Goal: Task Accomplishment & Management: Complete application form

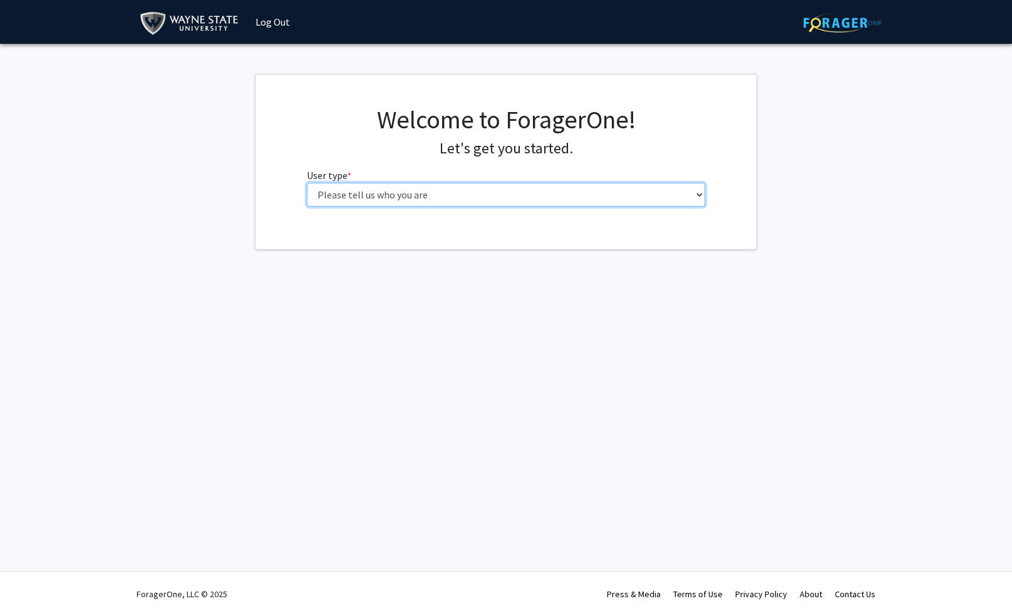
click at [482, 187] on select "Please tell us who you are Undergraduate Student Master's Student Doctoral Cand…" at bounding box center [506, 195] width 399 height 24
select select "1: undergrad"
click at [307, 183] on select "Please tell us who you are Undergraduate Student Master's Student Doctoral Cand…" at bounding box center [506, 195] width 399 height 24
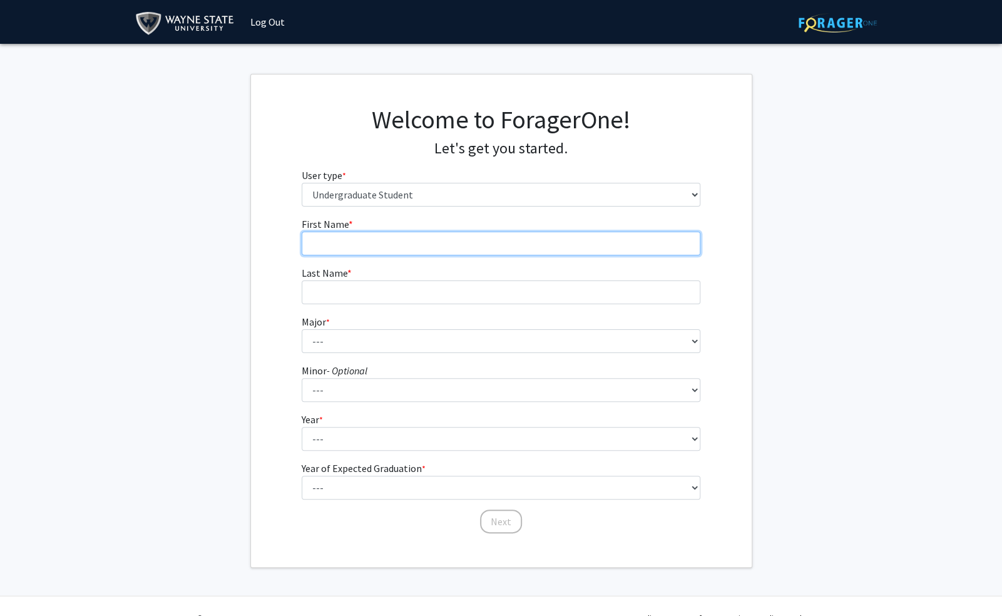
click at [430, 234] on input "First Name * required" at bounding box center [501, 244] width 399 height 24
type input "[PERSON_NAME]"
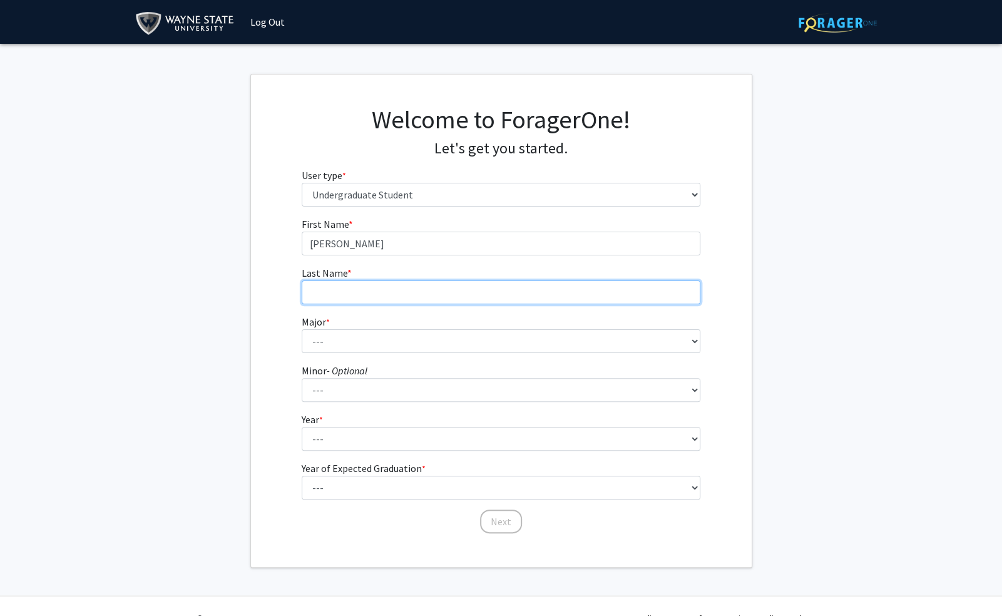
type input "Roshdy"
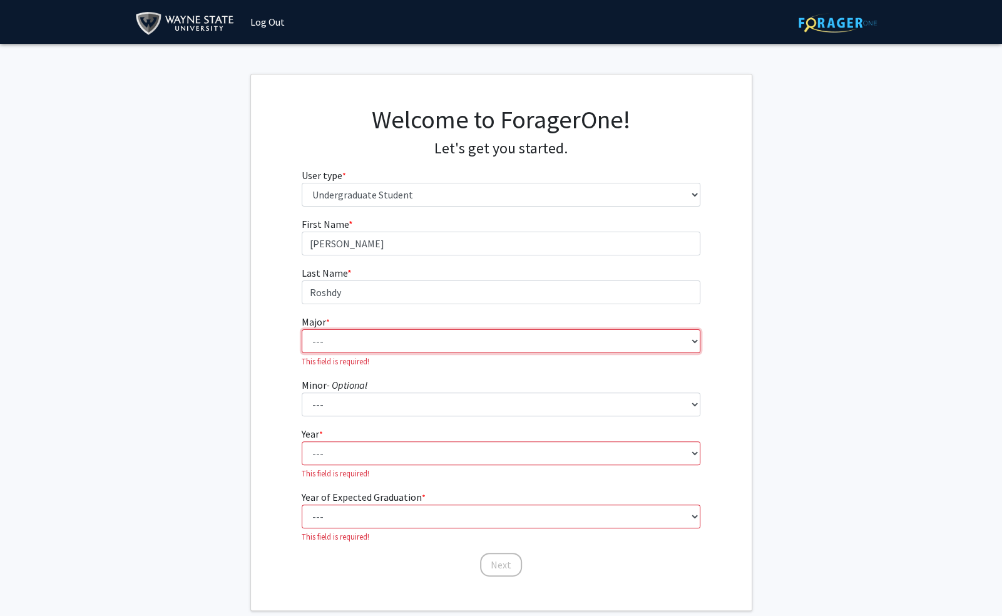
click at [394, 339] on select "--- Accounting African American Studies Anthropology [MEDICAL_DATA] Arabic for …" at bounding box center [501, 341] width 399 height 24
select select "69: 1849"
click at [302, 329] on select "--- Accounting African American Studies Anthropology [MEDICAL_DATA] Arabic for …" at bounding box center [501, 341] width 399 height 24
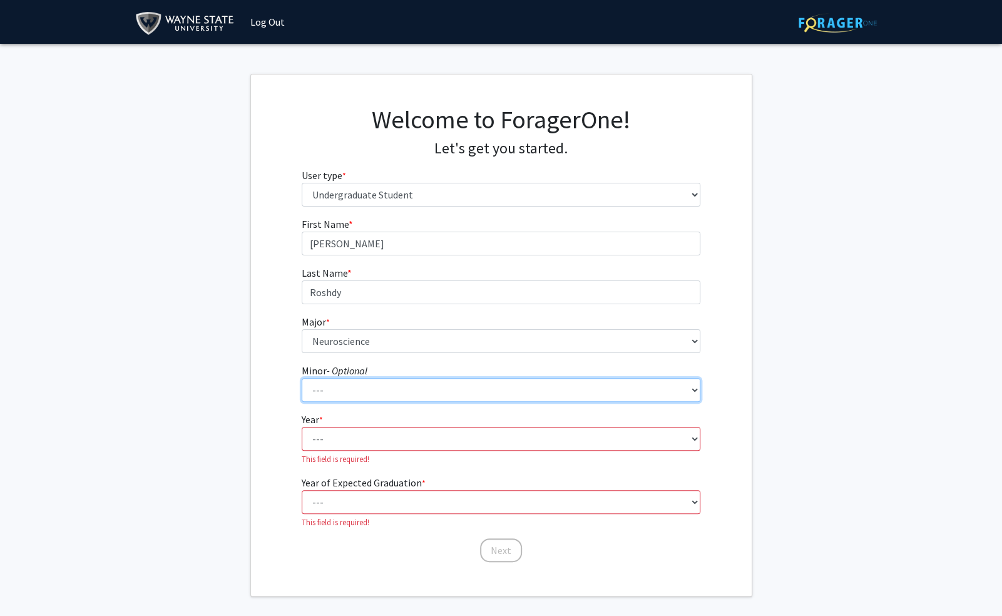
click at [364, 387] on select "--- African American Studies Africana Theatre and Dance Animation and Interacti…" at bounding box center [501, 390] width 399 height 24
select select "98: 1463"
click at [302, 378] on select "--- African American Studies Africana Theatre and Dance Animation and Interacti…" at bounding box center [501, 390] width 399 height 24
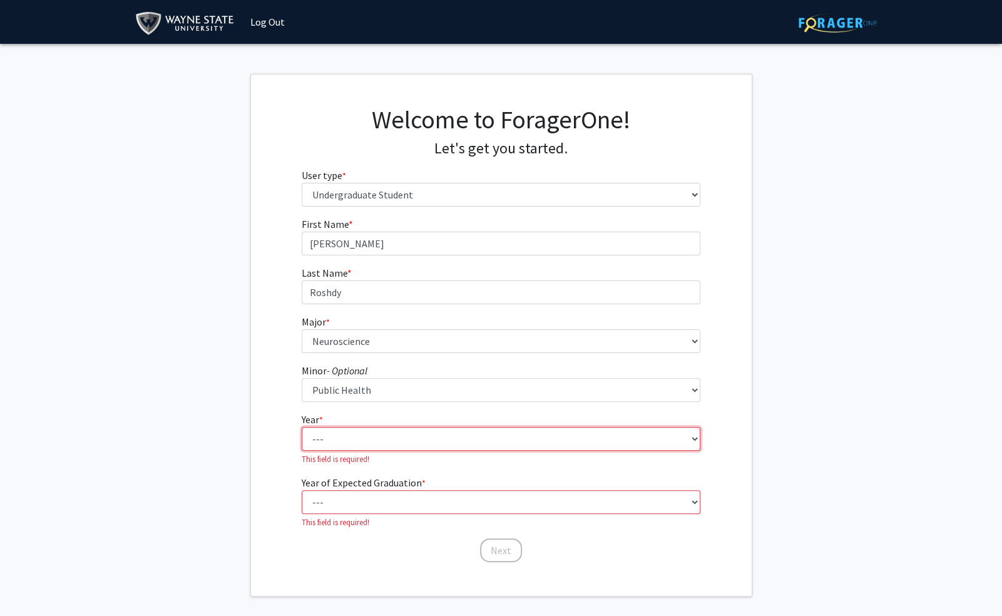
click at [389, 437] on select "--- First-year Sophomore Junior Senior Postbaccalaureate Certificate" at bounding box center [501, 439] width 399 height 24
select select "2: sophomore"
click at [302, 427] on select "--- First-year Sophomore Junior Senior Postbaccalaureate Certificate" at bounding box center [501, 439] width 399 height 24
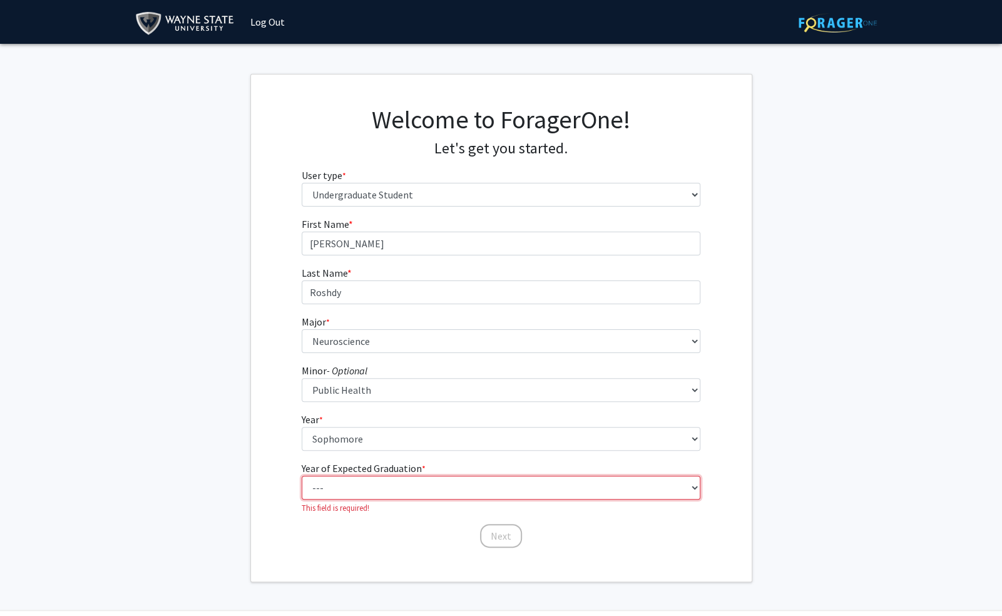
click at [373, 485] on select "--- 2025 2026 2027 2028 2029 2030 2031 2032 2033 2034" at bounding box center [501, 488] width 399 height 24
select select "4: 2028"
click at [302, 476] on select "--- 2025 2026 2027 2028 2029 2030 2031 2032 2033 2034" at bounding box center [501, 488] width 399 height 24
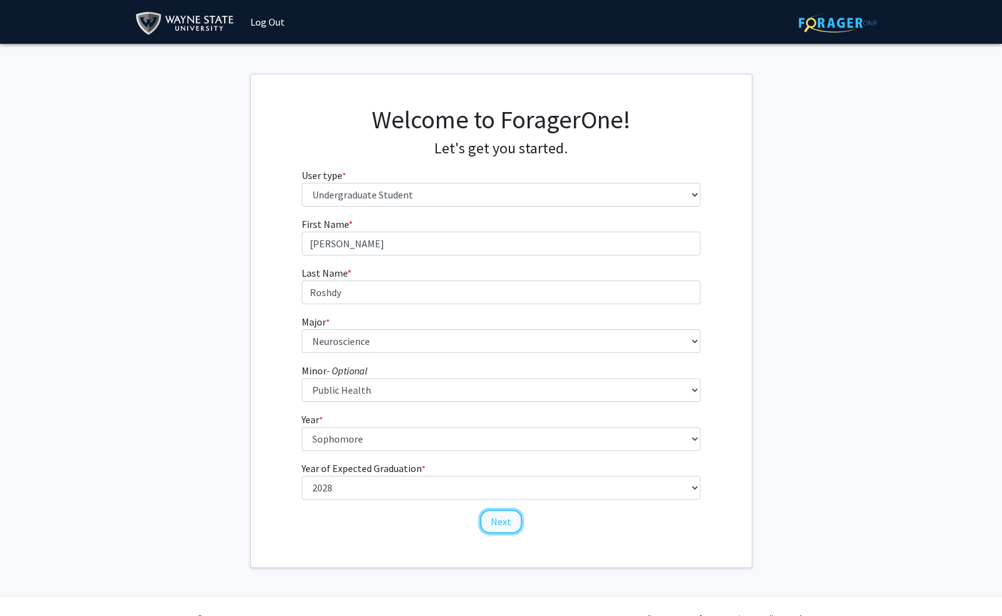
click at [485, 518] on button "Next" at bounding box center [501, 522] width 42 height 24
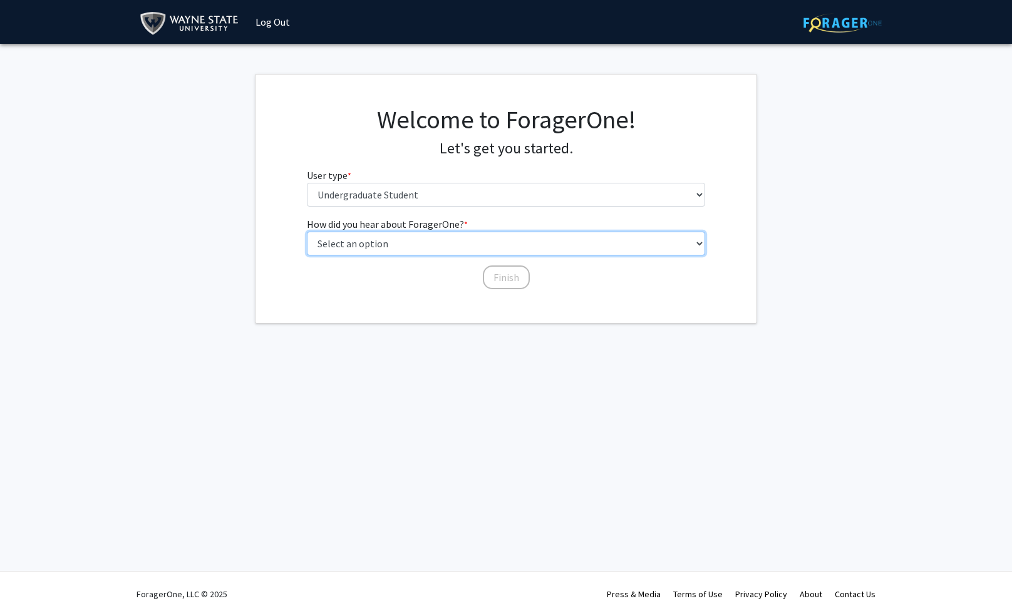
click at [401, 238] on select "Select an option Peer/student recommendation Faculty/staff recommendation Unive…" at bounding box center [506, 244] width 399 height 24
select select "1: peer_recommendation"
click at [307, 232] on select "Select an option Peer/student recommendation Faculty/staff recommendation Unive…" at bounding box center [506, 244] width 399 height 24
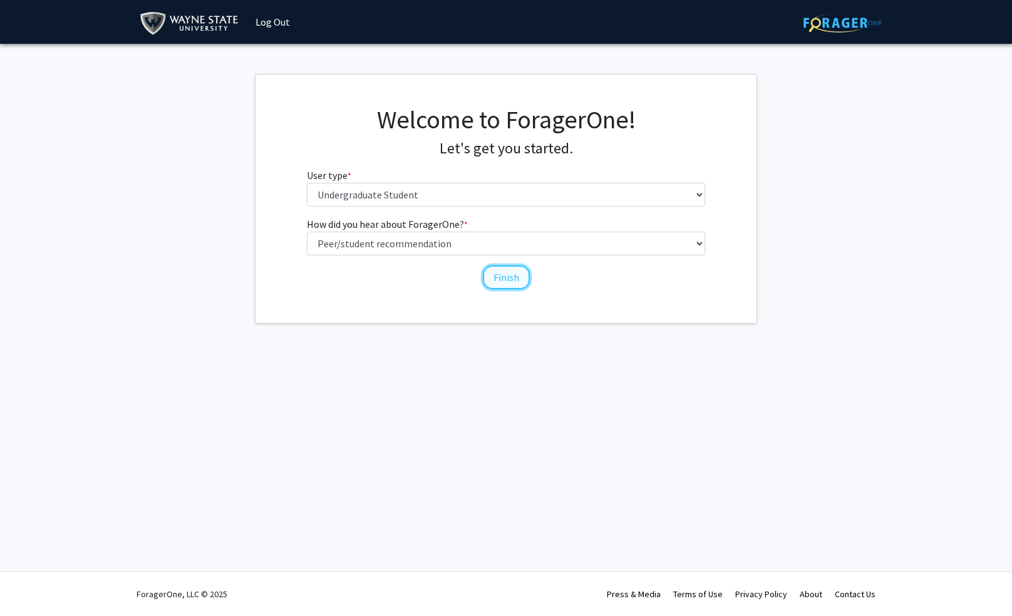
click at [504, 281] on button "Finish" at bounding box center [506, 277] width 47 height 24
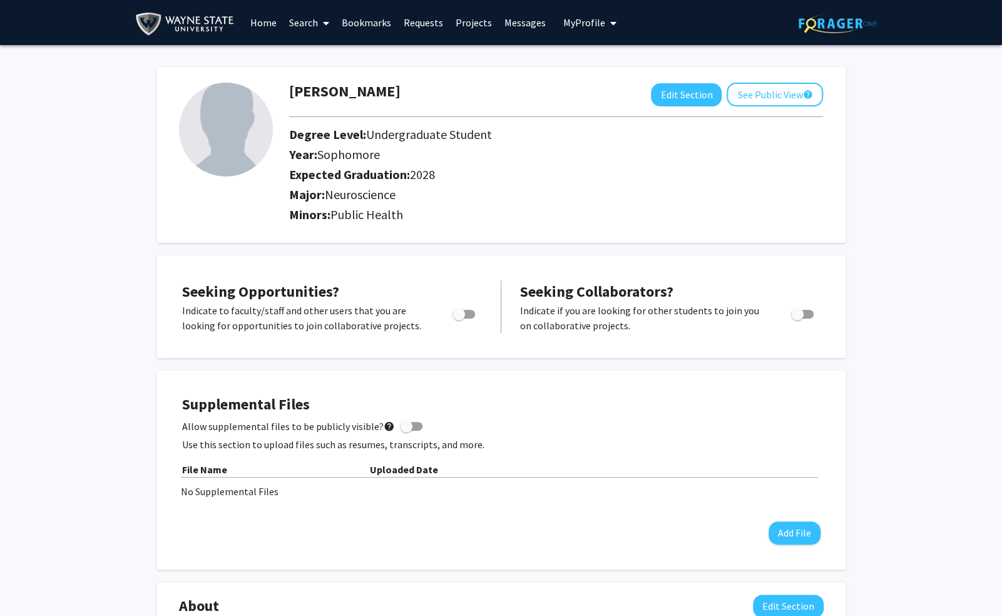
click at [309, 20] on link "Search" at bounding box center [309, 23] width 53 height 44
click at [339, 60] on span "Faculty/Staff" at bounding box center [329, 57] width 92 height 25
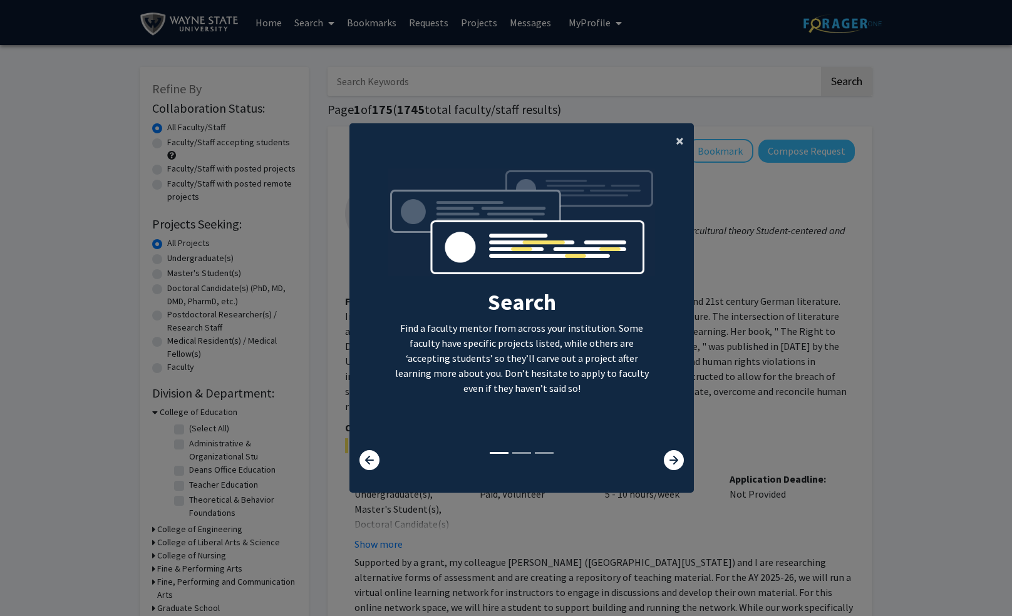
click at [667, 136] on button "×" at bounding box center [680, 140] width 28 height 35
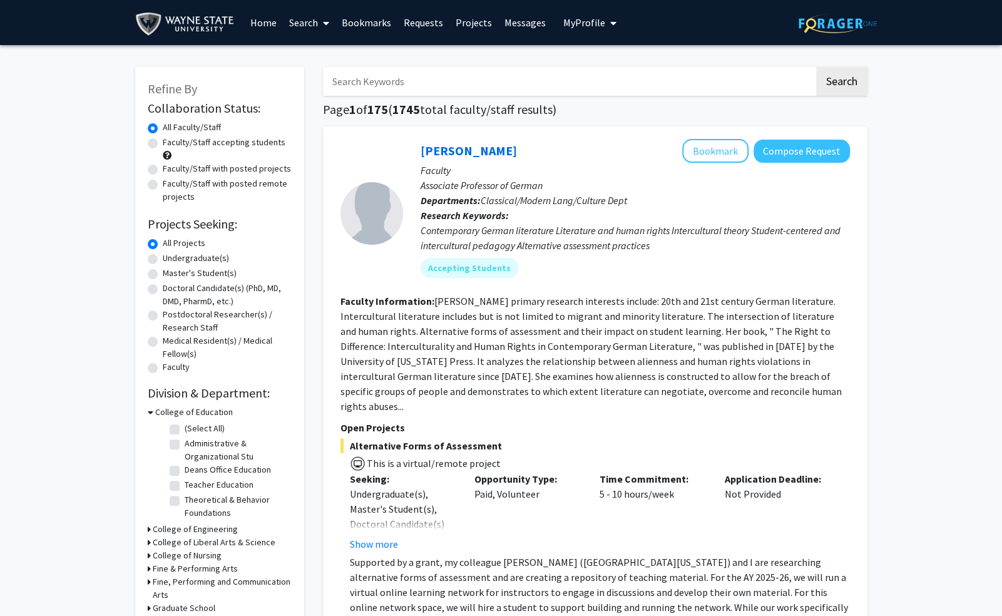
click at [163, 143] on label "Faculty/Staff accepting students" at bounding box center [224, 142] width 123 height 13
click at [163, 143] on input "Faculty/Staff accepting students" at bounding box center [167, 140] width 8 height 8
radio input "true"
click at [163, 258] on label "Undergraduate(s)" at bounding box center [196, 258] width 66 height 13
click at [163, 258] on input "Undergraduate(s)" at bounding box center [167, 256] width 8 height 8
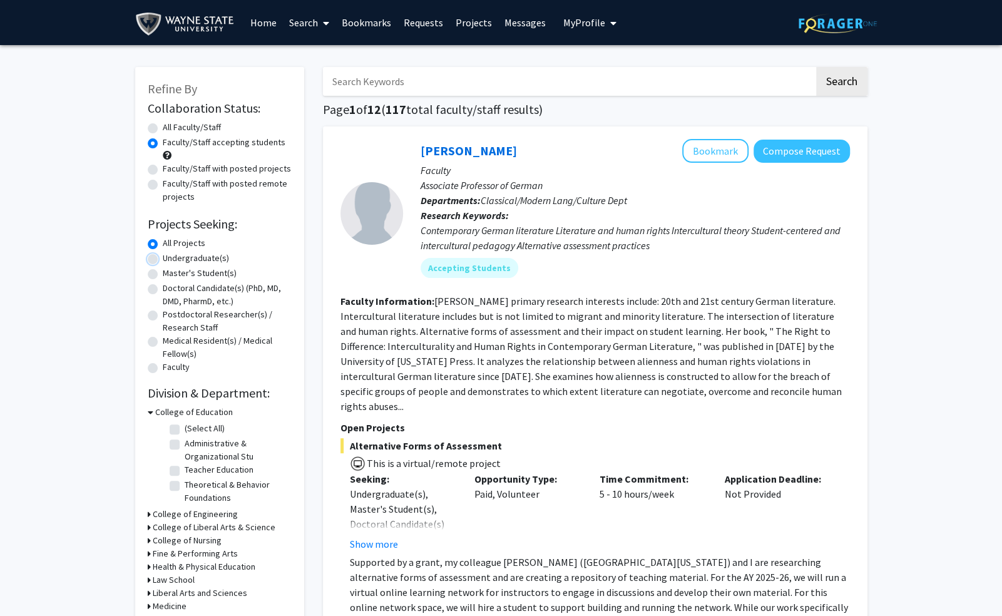
radio input "true"
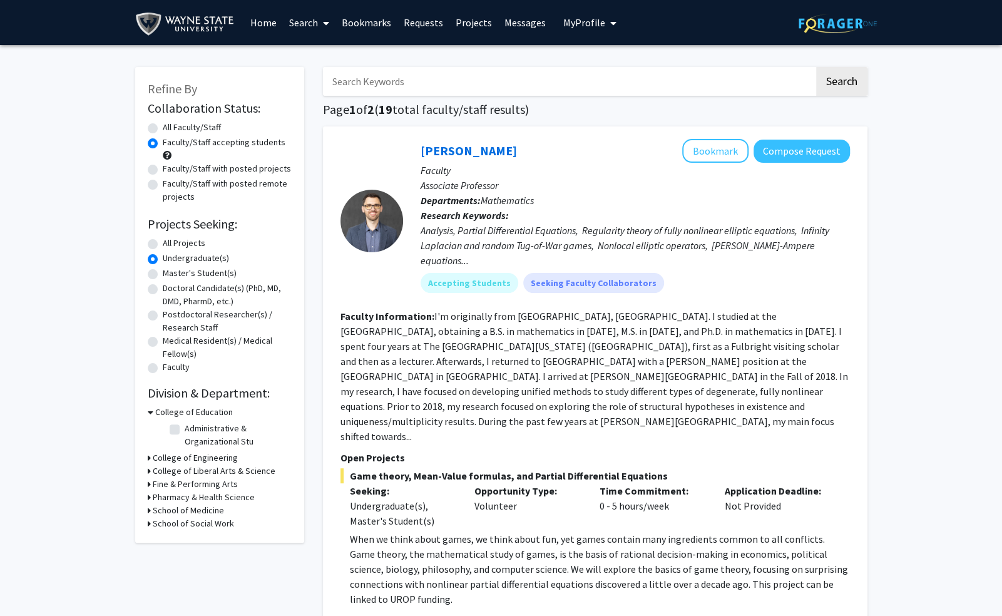
click at [148, 510] on icon at bounding box center [149, 510] width 3 height 13
click at [185, 527] on label "Obstetrics/Gynecology" at bounding box center [229, 526] width 89 height 13
click at [185, 527] on input "Obstetrics/Gynecology" at bounding box center [189, 524] width 8 height 8
checkbox input "true"
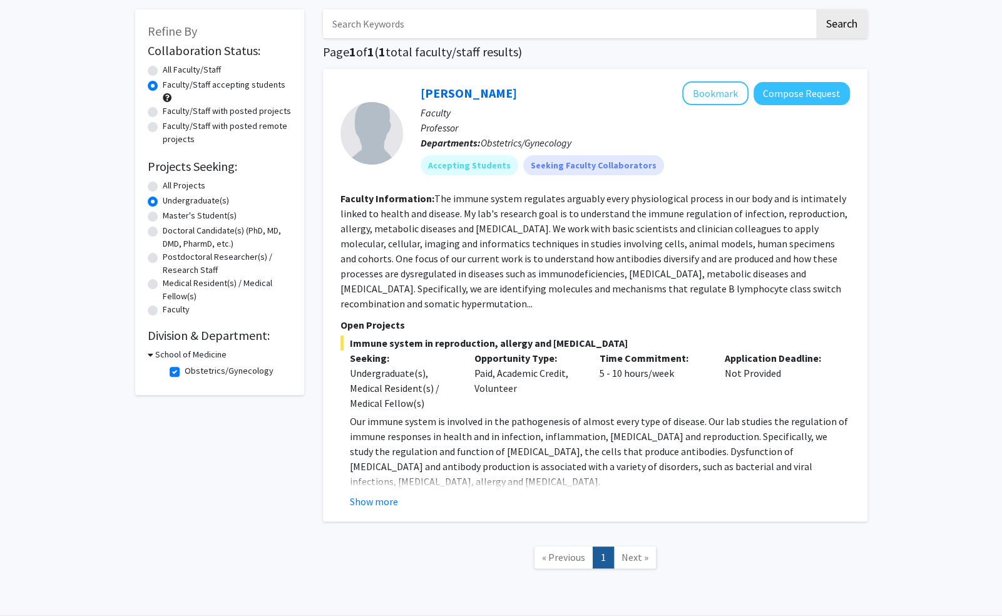
scroll to position [56, 0]
click at [795, 85] on button "Compose Request" at bounding box center [802, 94] width 96 height 23
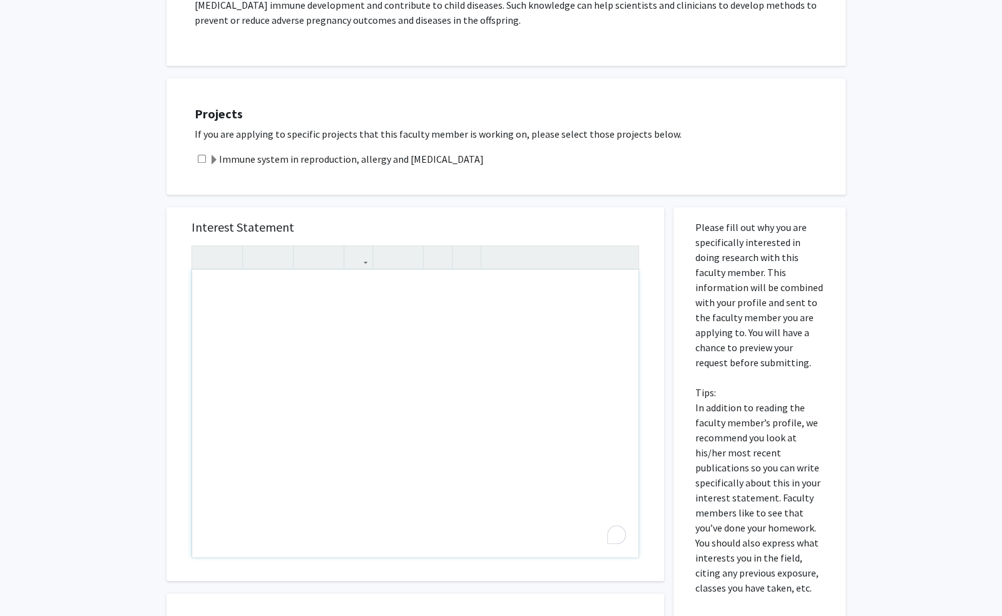
scroll to position [416, 0]
click at [552, 206] on div "Interest Statement Insert link Remove link" at bounding box center [415, 393] width 473 height 374
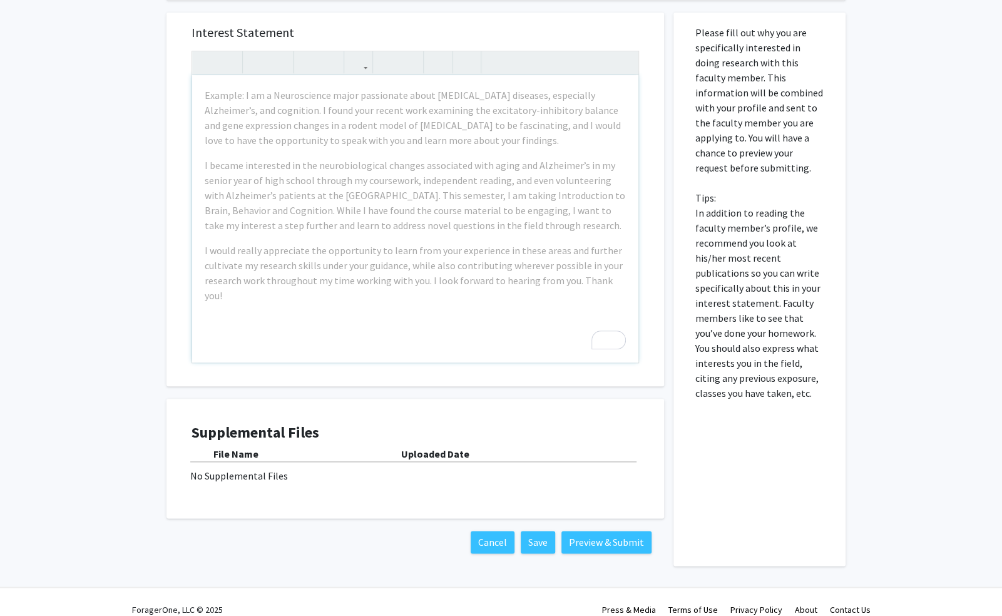
click at [287, 381] on div "Interest Statement Example: I am a Neuroscience major passionate about [MEDICAL…" at bounding box center [415, 283] width 517 height 566
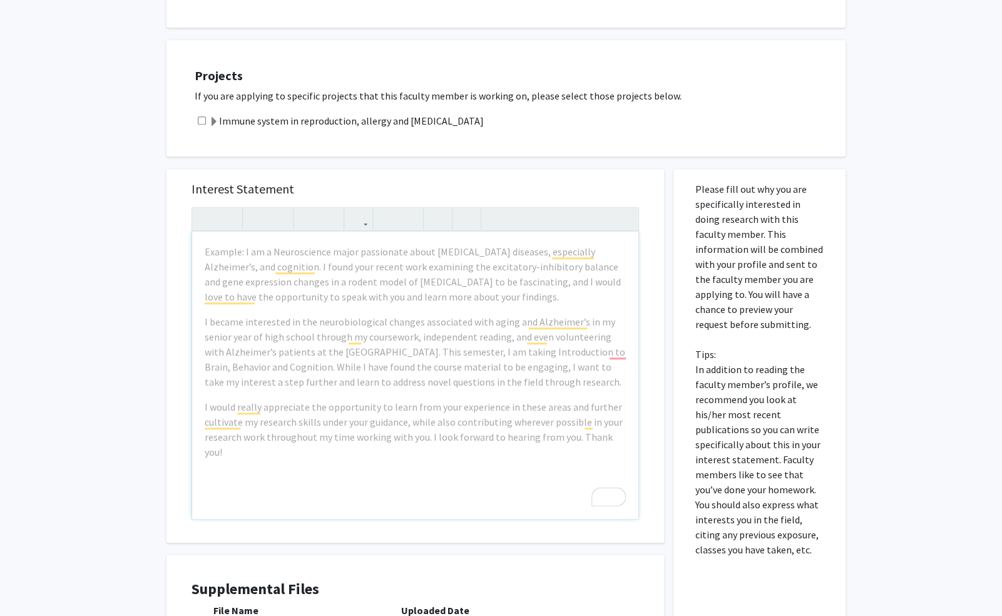
scroll to position [452, 0]
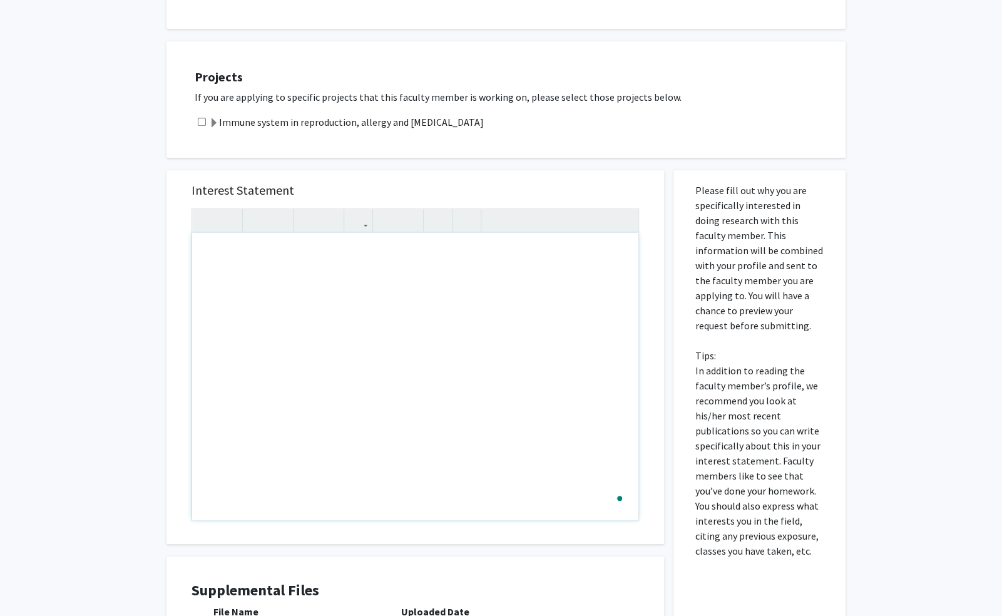
drag, startPoint x: 205, startPoint y: 238, endPoint x: 379, endPoint y: 287, distance: 180.2
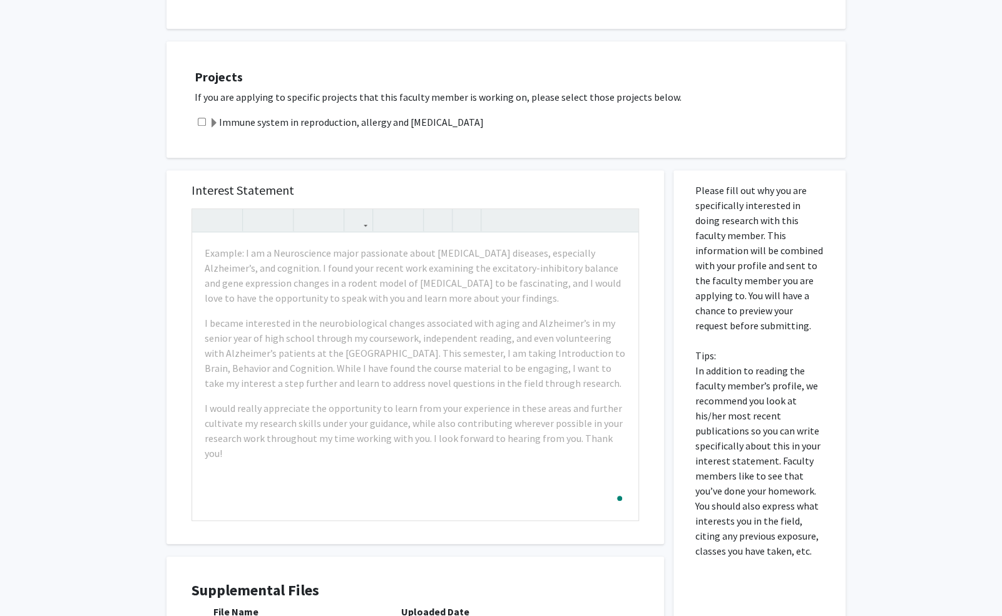
click at [396, 170] on div "Interest Statement Example: I am a Neuroscience major passionate about [MEDICAL…" at bounding box center [415, 357] width 473 height 374
click at [199, 115] on div "Immune system in reproduction, allergy and [MEDICAL_DATA]" at bounding box center [514, 122] width 639 height 15
click at [202, 118] on input "checkbox" at bounding box center [202, 122] width 8 height 8
checkbox input "true"
click at [206, 115] on div "Immune system in reproduction, allergy and [MEDICAL_DATA]" at bounding box center [514, 122] width 639 height 15
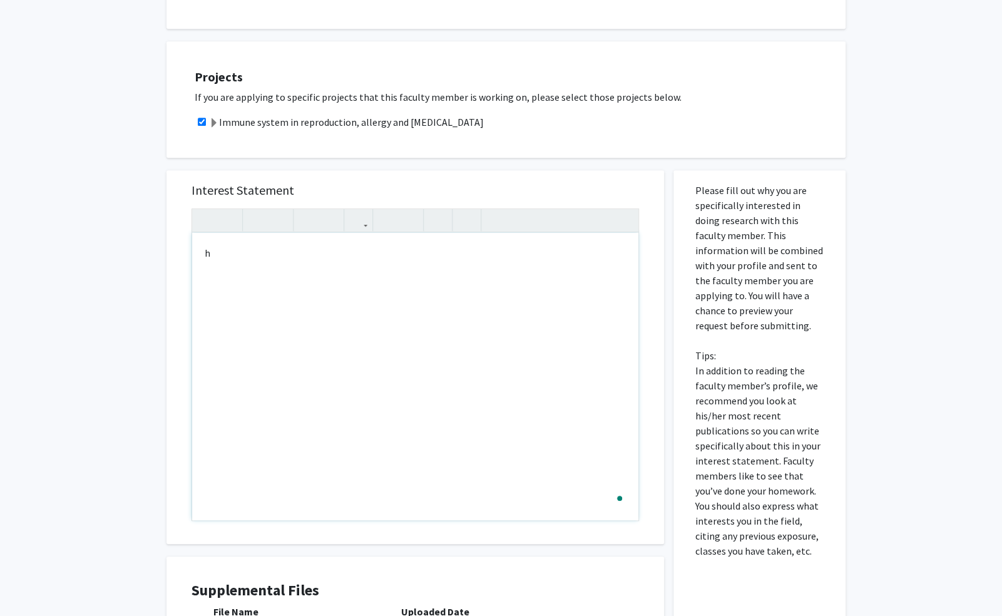
type textarea "h"
click at [358, 93] on div "Projects If you are applying to specific projects that this faculty member is w…" at bounding box center [514, 99] width 664 height 85
click at [316, 233] on div "[DEMOGRAPHIC_DATA]" at bounding box center [415, 376] width 446 height 287
type textarea "i"
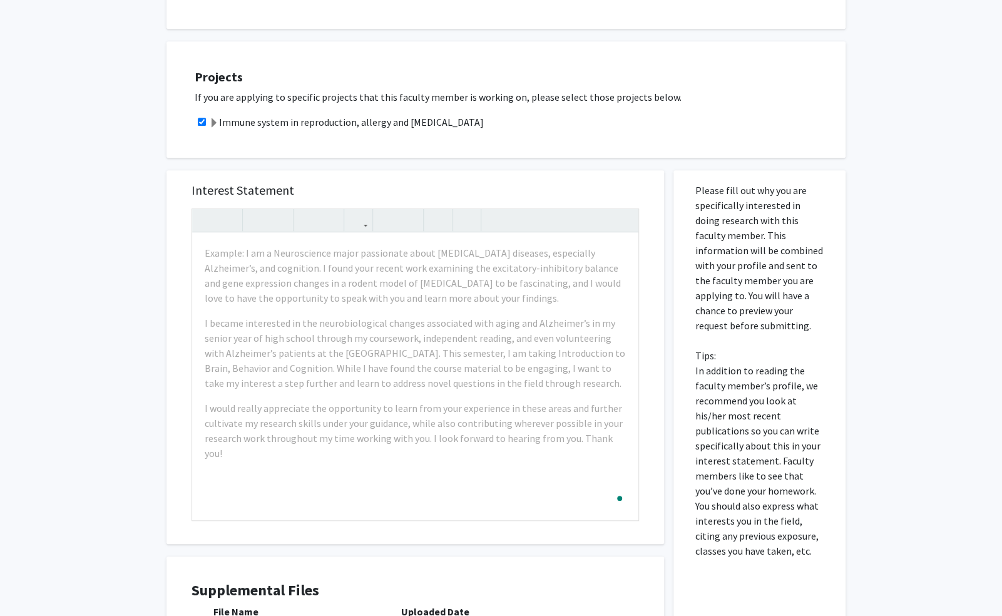
click at [135, 230] on div "All Requests Request for [PERSON_NAME] Request for [PERSON_NAME] Departments: O…" at bounding box center [501, 172] width 1002 height 1159
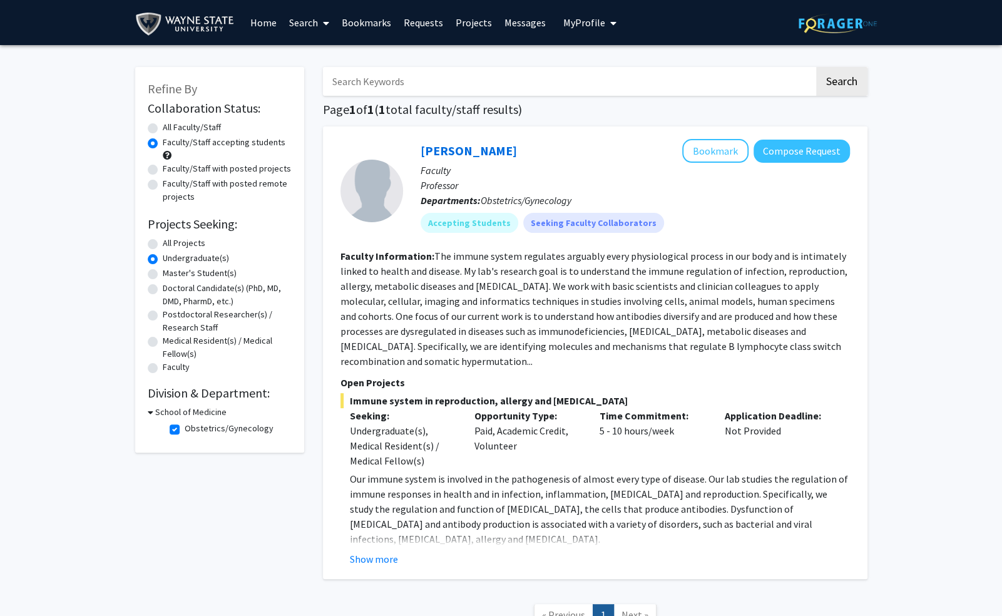
click at [185, 426] on label "Obstetrics/Gynecology" at bounding box center [229, 428] width 89 height 13
click at [185, 426] on input "Obstetrics/Gynecology" at bounding box center [189, 426] width 8 height 8
checkbox input "false"
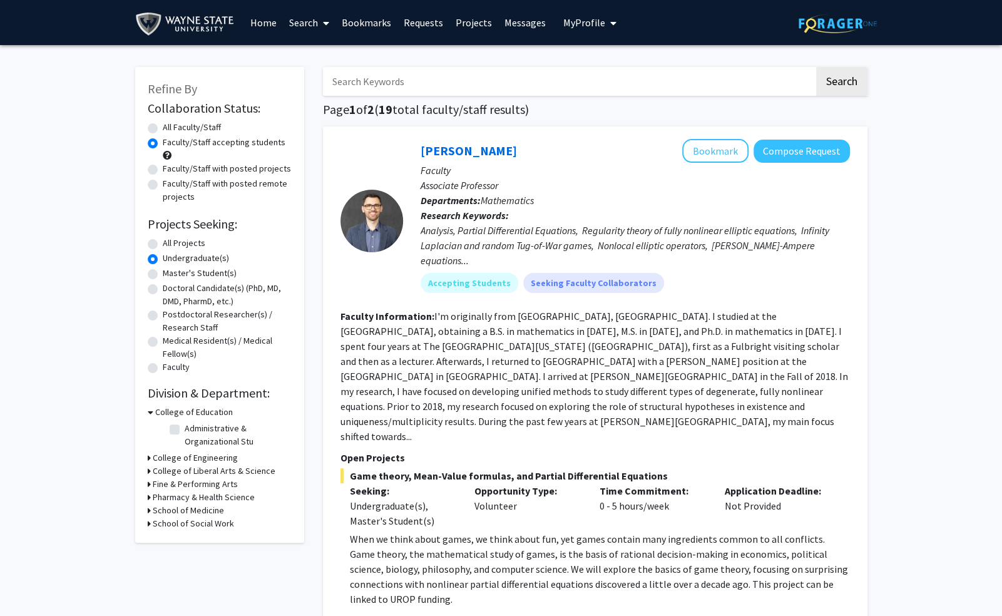
click at [151, 497] on div "Pharmacy & Health Science" at bounding box center [220, 497] width 144 height 13
click at [150, 527] on div "School of Social Work" at bounding box center [220, 523] width 144 height 13
click at [148, 525] on icon at bounding box center [149, 523] width 3 height 13
click at [180, 538] on fg-checkbox "Social Work Instruction Un Social Work Instruction Un" at bounding box center [229, 540] width 119 height 15
click at [183, 543] on fg-checkbox "Social Work Instruction Un Social Work Instruction Un" at bounding box center [229, 540] width 119 height 15
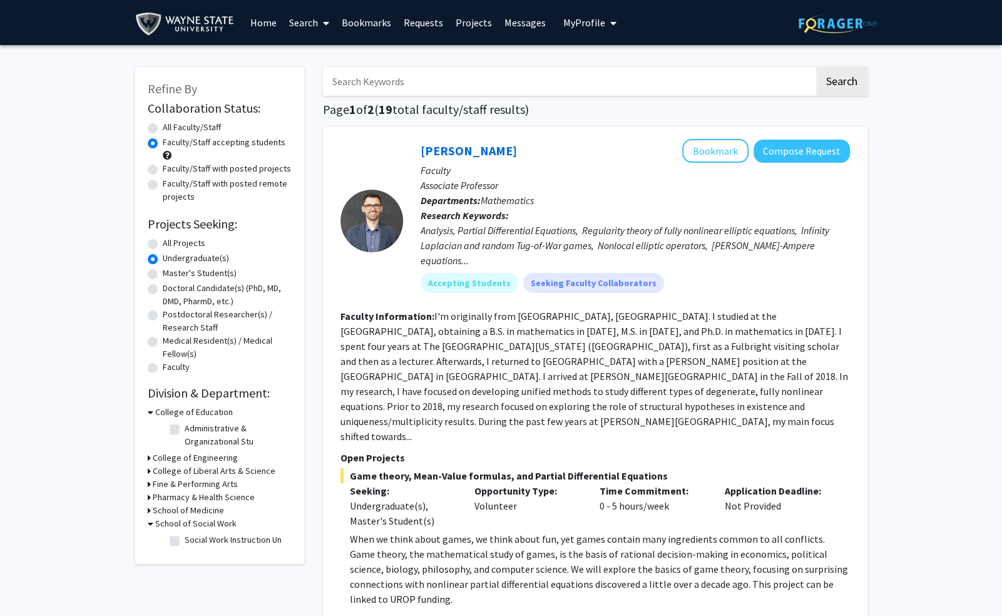
click at [185, 542] on label "Social Work Instruction Un" at bounding box center [233, 539] width 97 height 13
click at [185, 542] on input "Social Work Instruction Un" at bounding box center [189, 537] width 8 height 8
checkbox input "true"
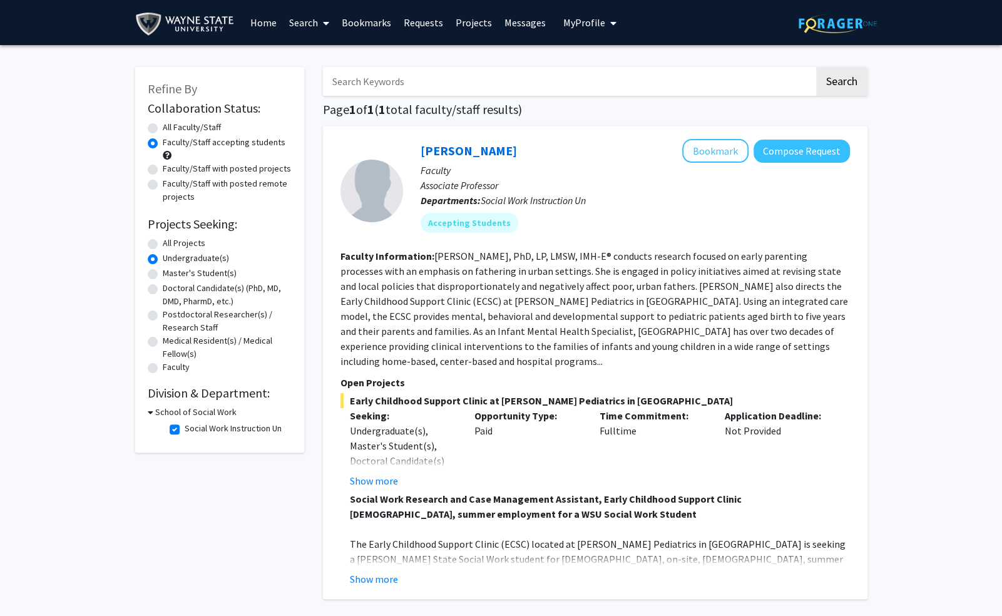
click at [185, 430] on label "Social Work Instruction Un" at bounding box center [233, 428] width 97 height 13
click at [185, 430] on input "Social Work Instruction Un" at bounding box center [189, 426] width 8 height 8
checkbox input "false"
